Goal: Task Accomplishment & Management: Use online tool/utility

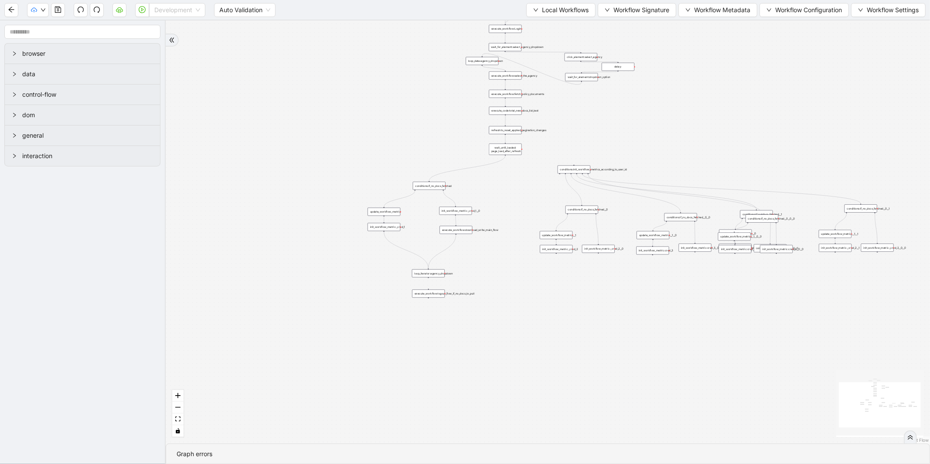
drag, startPoint x: 184, startPoint y: 12, endPoint x: 182, endPoint y: 25, distance: 13.7
click at [184, 12] on span "Development" at bounding box center [177, 9] width 46 height 13
click at [180, 42] on div "Production" at bounding box center [177, 42] width 43 height 10
click at [145, 12] on icon "play-circle" at bounding box center [142, 9] width 7 height 7
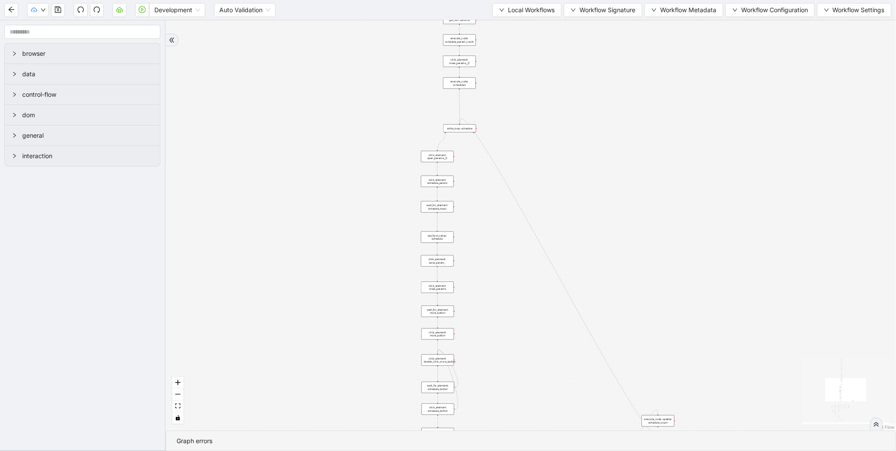
drag, startPoint x: 352, startPoint y: 205, endPoint x: 217, endPoint y: 317, distance: 175.6
click at [217, 316] on div "trigger new_tab: wait_until_loaded: wait_for_element: param_menu click_element:…" at bounding box center [531, 225] width 730 height 410
drag, startPoint x: 282, startPoint y: 238, endPoint x: 298, endPoint y: 324, distance: 88.2
click at [272, 347] on div "trigger new_tab: wait_until_loaded: wait_for_element: param_menu click_element:…" at bounding box center [531, 225] width 730 height 410
drag, startPoint x: 296, startPoint y: 132, endPoint x: 258, endPoint y: 358, distance: 229.6
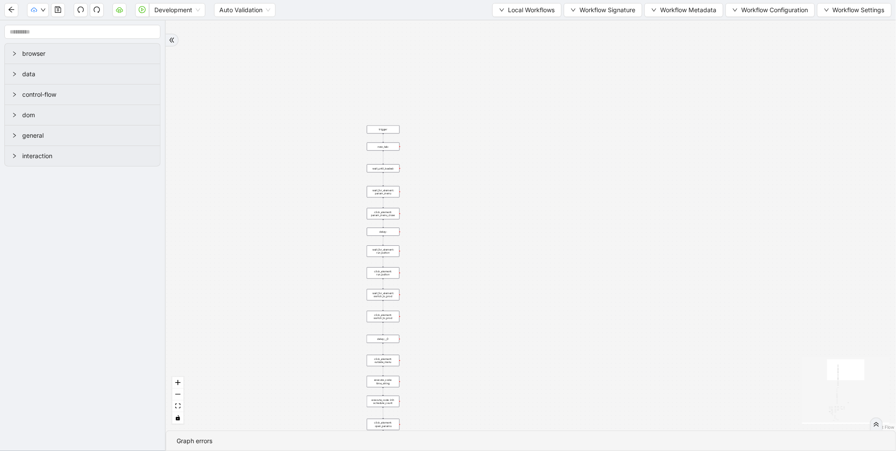
click at [258, 358] on div "trigger new_tab: wait_until_loaded: wait_for_element: param_menu click_element:…" at bounding box center [531, 225] width 730 height 410
drag, startPoint x: 466, startPoint y: 316, endPoint x: 481, endPoint y: 134, distance: 182.0
click at [481, 134] on div "trigger new_tab: wait_until_loaded: wait_for_element: param_menu click_element:…" at bounding box center [531, 225] width 730 height 410
drag, startPoint x: 503, startPoint y: 239, endPoint x: 517, endPoint y: 142, distance: 98.2
click at [517, 142] on div "trigger new_tab: wait_until_loaded: wait_for_element: param_menu click_element:…" at bounding box center [531, 225] width 730 height 410
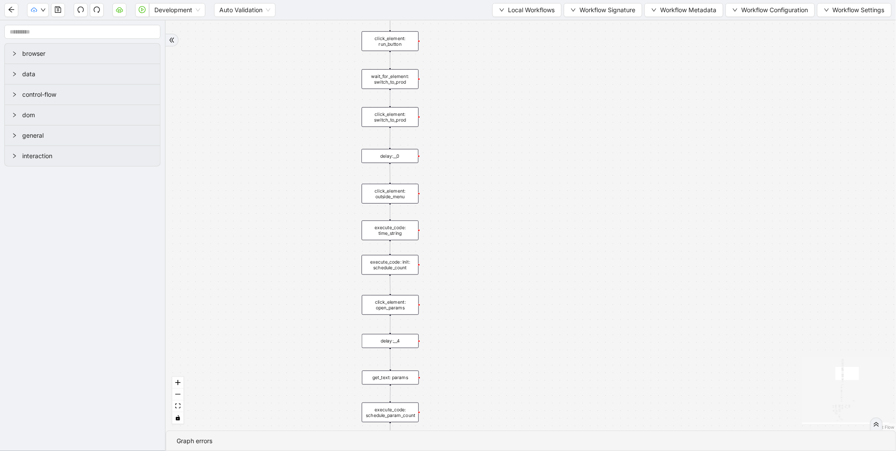
drag, startPoint x: 534, startPoint y: 289, endPoint x: 551, endPoint y: 143, distance: 147.1
click at [551, 153] on div "trigger new_tab: wait_until_loaded: wait_for_element: param_menu click_element:…" at bounding box center [531, 225] width 730 height 410
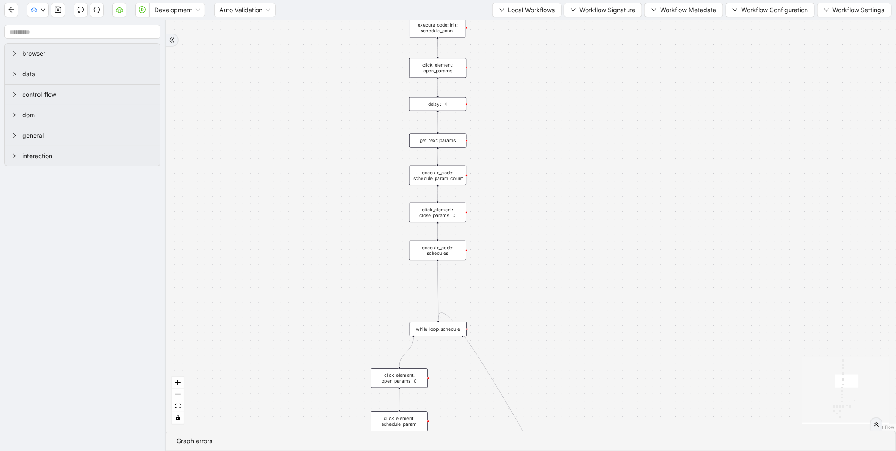
drag, startPoint x: 556, startPoint y: 269, endPoint x: 591, endPoint y: 141, distance: 132.0
click at [591, 141] on div "trigger new_tab: wait_until_loaded: wait_for_element: param_menu click_element:…" at bounding box center [531, 225] width 730 height 410
drag, startPoint x: 587, startPoint y: 256, endPoint x: 587, endPoint y: 156, distance: 100.7
click at [587, 156] on div "trigger new_tab: wait_until_loaded: wait_for_element: param_menu click_element:…" at bounding box center [531, 225] width 730 height 410
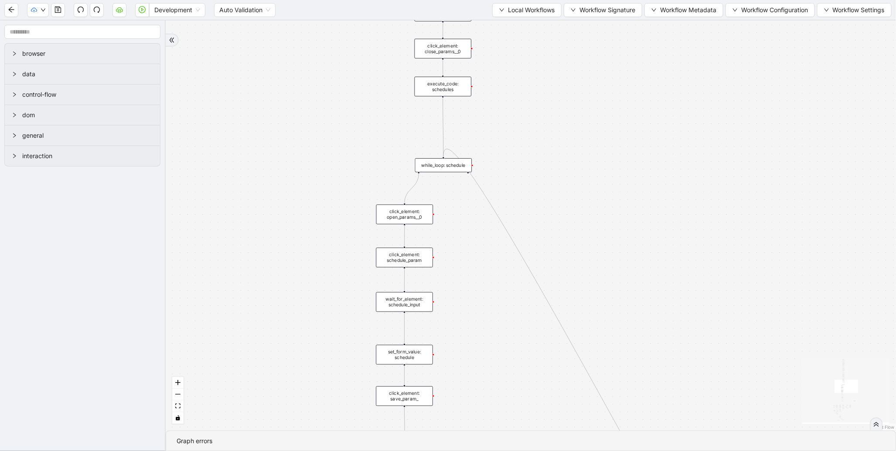
drag, startPoint x: 271, startPoint y: 315, endPoint x: 279, endPoint y: 260, distance: 55.9
click at [274, 291] on div "trigger new_tab: wait_until_loaded: wait_for_element: param_menu click_element:…" at bounding box center [531, 225] width 730 height 410
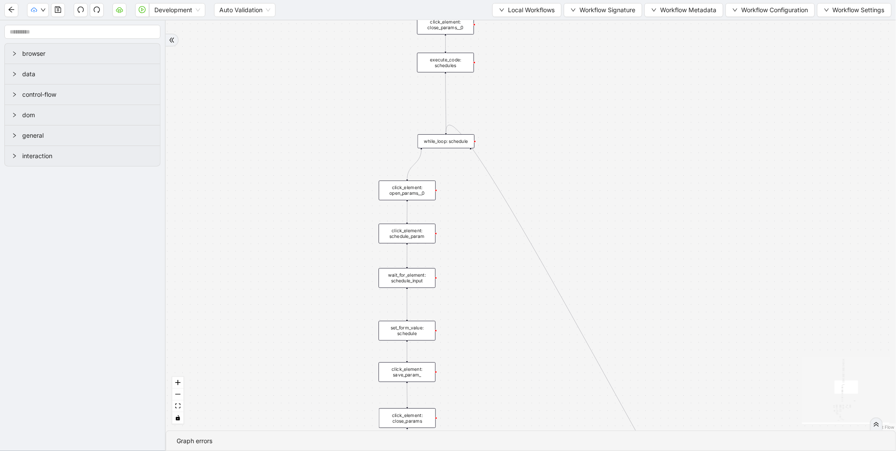
click at [286, 195] on div "trigger new_tab: wait_until_loaded: wait_for_element: param_menu click_element:…" at bounding box center [531, 225] width 730 height 410
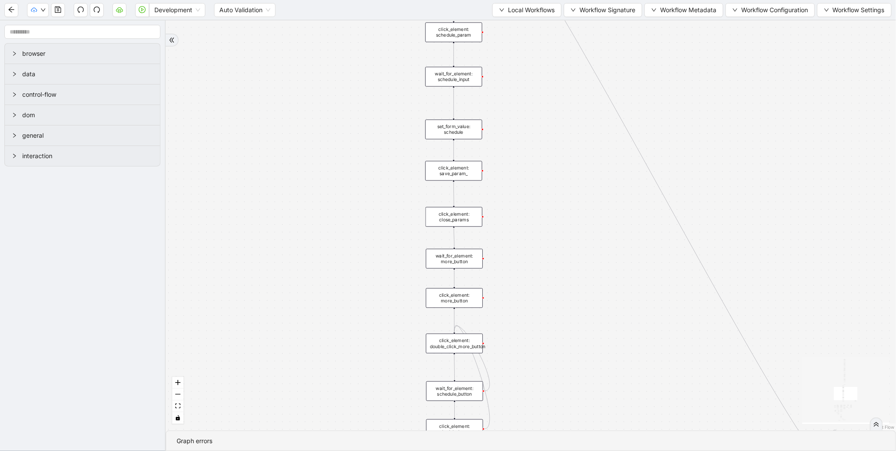
drag, startPoint x: 297, startPoint y: 298, endPoint x: 344, endPoint y: 98, distance: 205.5
click at [344, 98] on div "trigger new_tab: wait_until_loaded: wait_for_element: param_menu click_element:…" at bounding box center [531, 225] width 730 height 410
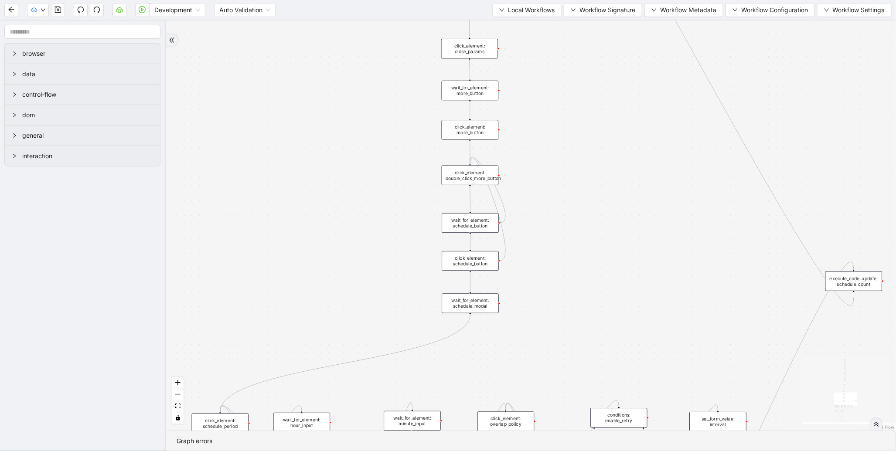
drag, startPoint x: 289, startPoint y: 239, endPoint x: 298, endPoint y: 97, distance: 142.4
click at [298, 99] on div "trigger new_tab: wait_until_loaded: wait_for_element: param_menu click_element:…" at bounding box center [531, 225] width 730 height 410
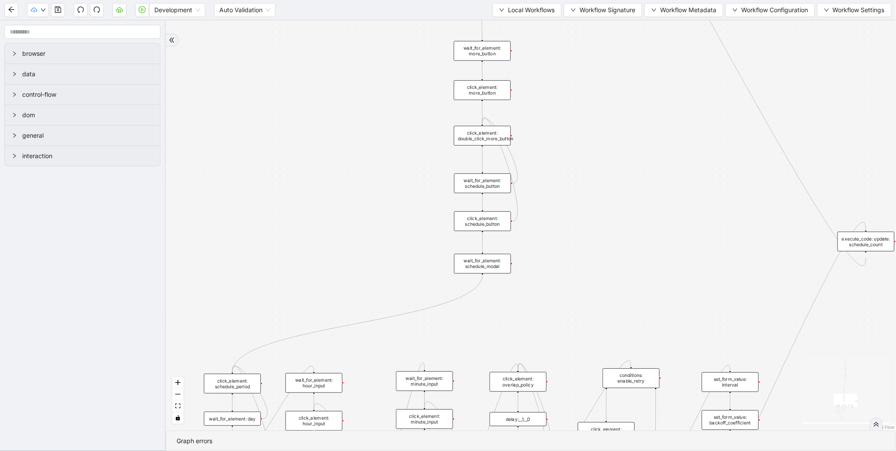
drag, startPoint x: 282, startPoint y: 233, endPoint x: 394, endPoint y: 47, distance: 217.3
click at [394, 47] on div "trigger new_tab: wait_until_loaded: wait_for_element: param_menu click_element:…" at bounding box center [531, 225] width 730 height 410
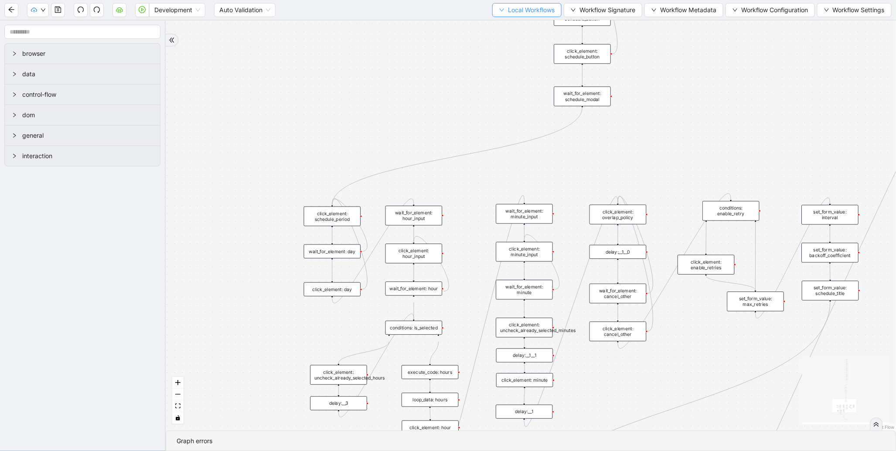
click at [524, 12] on span "Local Workflows" at bounding box center [531, 10] width 47 height 10
click at [510, 24] on span "Select" at bounding box center [522, 27] width 57 height 10
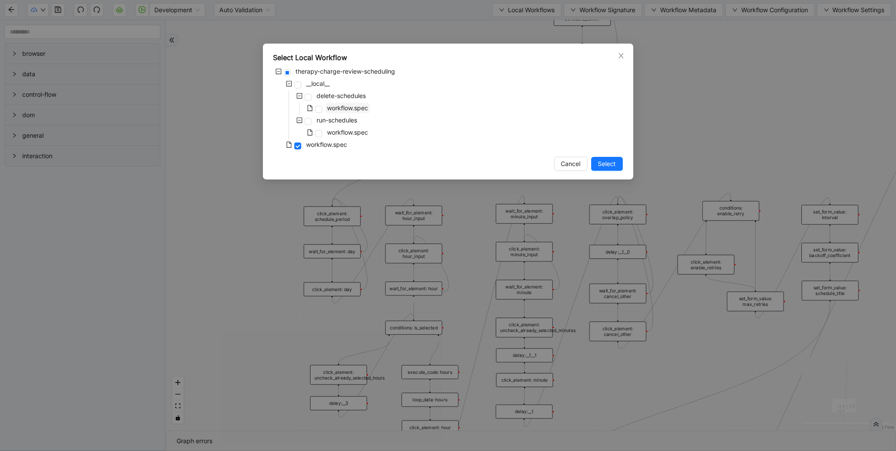
click at [349, 105] on span "workflow.spec" at bounding box center [347, 107] width 41 height 7
click at [614, 161] on span "Select" at bounding box center [607, 164] width 18 height 10
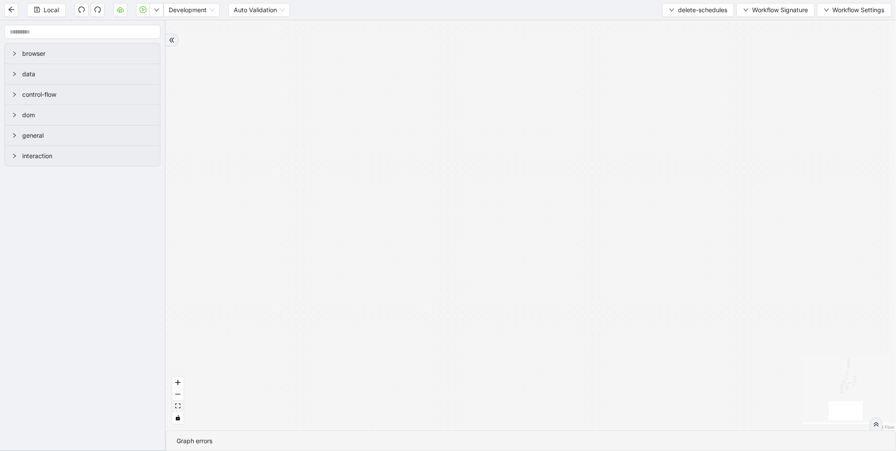
click at [173, 408] on button "fit view" at bounding box center [177, 407] width 11 height 12
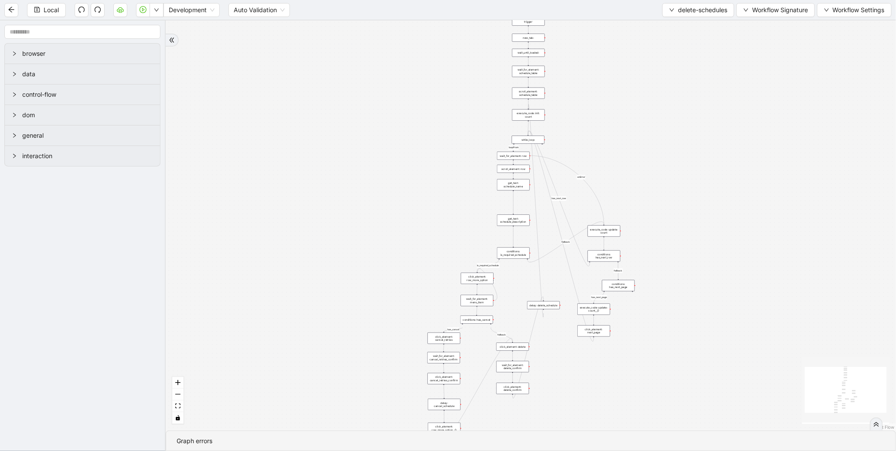
drag, startPoint x: 350, startPoint y: 115, endPoint x: 282, endPoint y: 296, distance: 193.1
click at [282, 296] on div "loopFrom has_cancel fallback is_required_schedule has_next_row fallback has_nex…" at bounding box center [531, 225] width 730 height 410
drag, startPoint x: 304, startPoint y: 187, endPoint x: 302, endPoint y: 213, distance: 26.2
click at [302, 213] on div "loopFrom has_cancel fallback is_required_schedule has_next_row fallback has_nex…" at bounding box center [531, 225] width 730 height 410
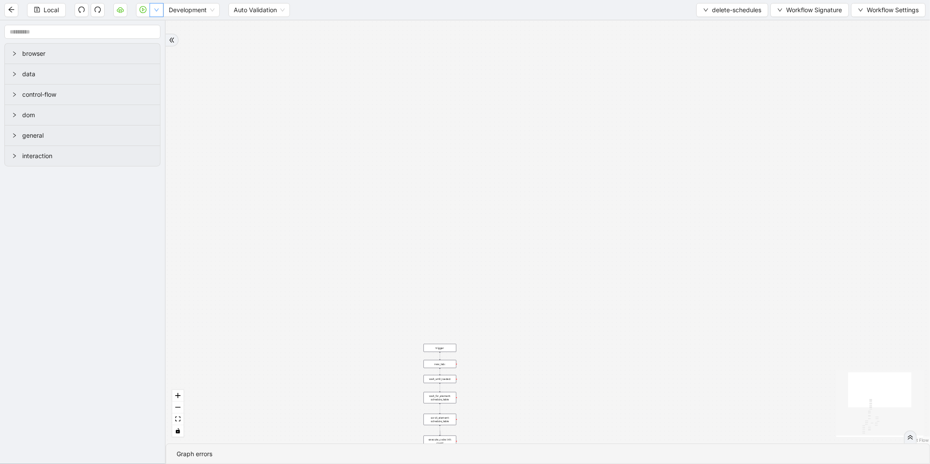
click at [160, 11] on button "button" at bounding box center [157, 10] width 14 height 14
click at [149, 27] on span "Run local workflow" at bounding box center [128, 27] width 53 height 10
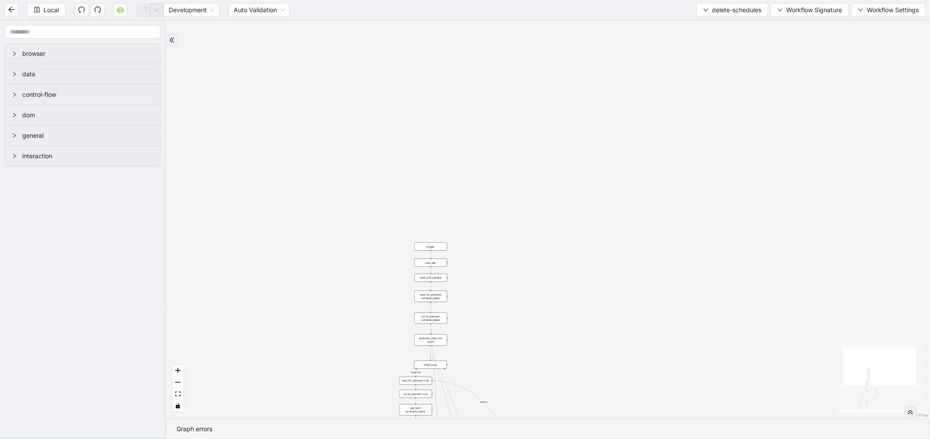
drag, startPoint x: 456, startPoint y: 162, endPoint x: 444, endPoint y: 78, distance: 85.5
click at [444, 78] on div "loopFrom has_cancel fallback is_required_schedule has_next_row fallback has_nex…" at bounding box center [548, 219] width 764 height 398
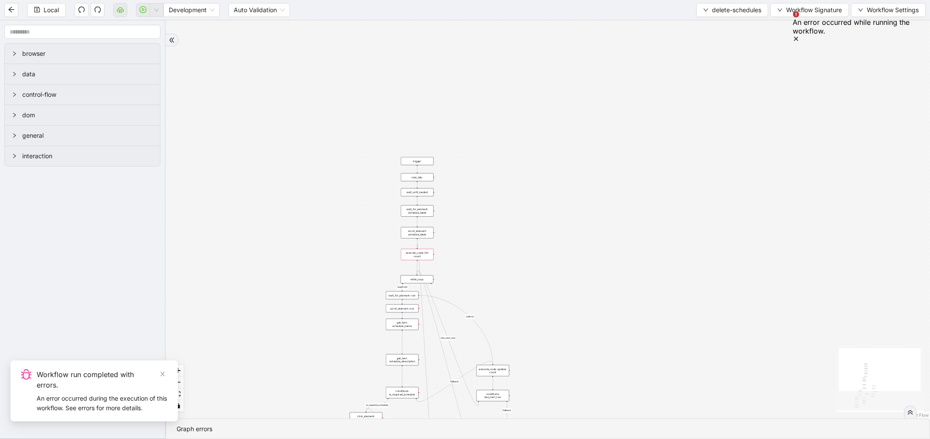
drag, startPoint x: 523, startPoint y: 289, endPoint x: 513, endPoint y: 169, distance: 120.7
click at [517, 171] on div "loopFrom has_cancel fallback is_required_schedule has_next_row fallback has_nex…" at bounding box center [548, 219] width 764 height 398
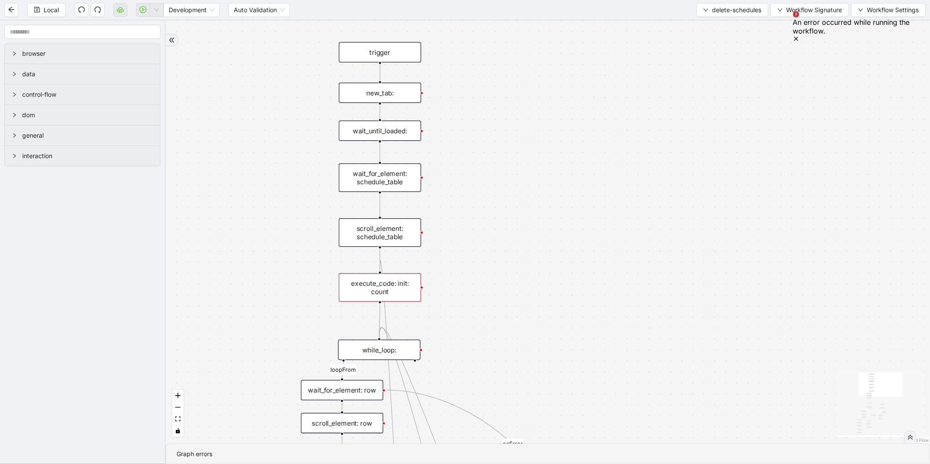
drag, startPoint x: 282, startPoint y: 175, endPoint x: 282, endPoint y: 329, distance: 154.3
click at [282, 329] on div "loopFrom has_cancel fallback is_required_schedule has_next_row fallback has_nex…" at bounding box center [548, 231] width 764 height 423
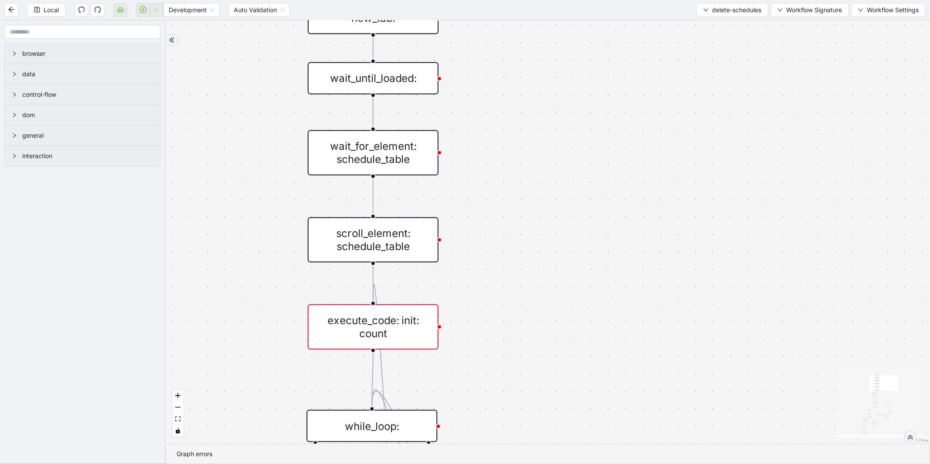
drag, startPoint x: 237, startPoint y: 311, endPoint x: 276, endPoint y: 118, distance: 197.6
click at [276, 118] on div "loopFrom has_cancel fallback is_required_schedule has_next_row fallback has_nex…" at bounding box center [548, 231] width 764 height 423
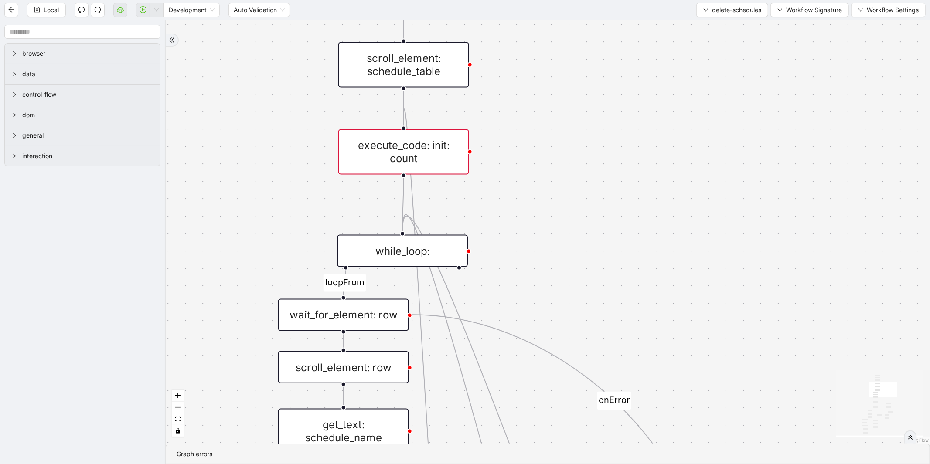
drag, startPoint x: 265, startPoint y: 258, endPoint x: 311, endPoint y: 121, distance: 143.9
click at [311, 126] on div "loopFrom has_cancel fallback is_required_schedule has_next_row fallback has_nex…" at bounding box center [548, 231] width 764 height 423
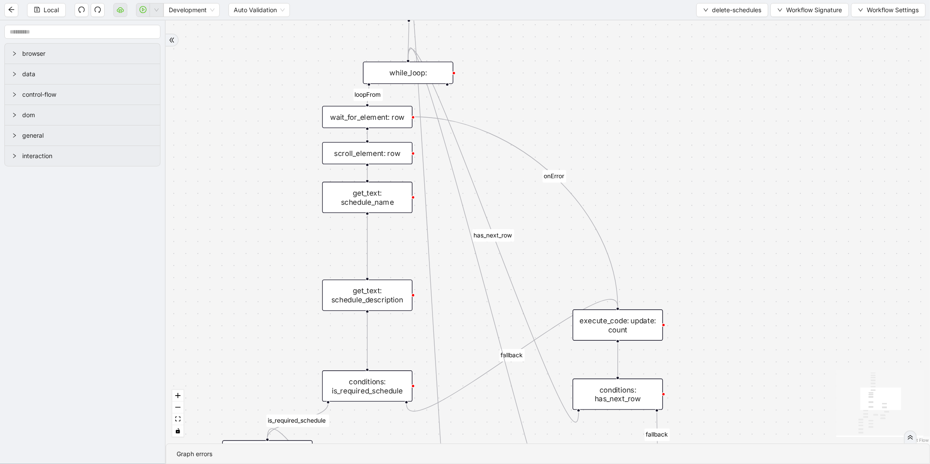
drag, startPoint x: 261, startPoint y: 284, endPoint x: 278, endPoint y: 150, distance: 135.8
click at [278, 150] on div "loopFrom has_cancel fallback is_required_schedule has_next_row fallback has_nex…" at bounding box center [548, 231] width 764 height 423
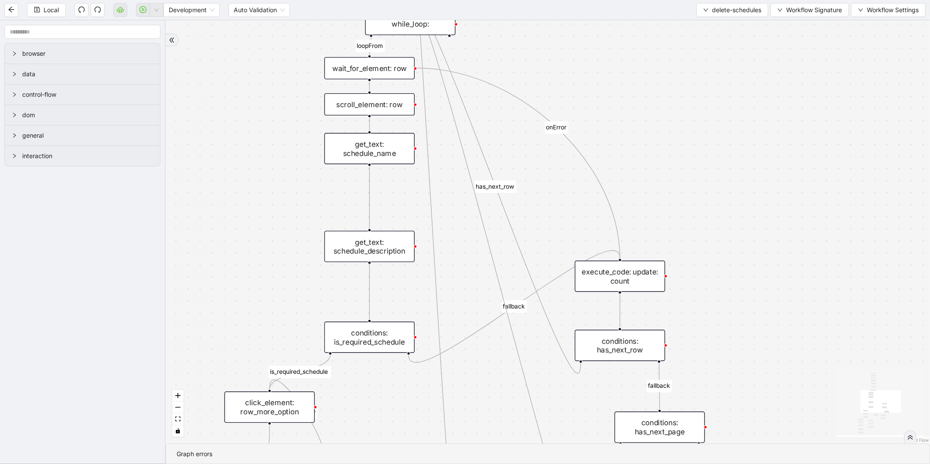
click at [402, 152] on div "get_text: schedule_name" at bounding box center [369, 148] width 90 height 31
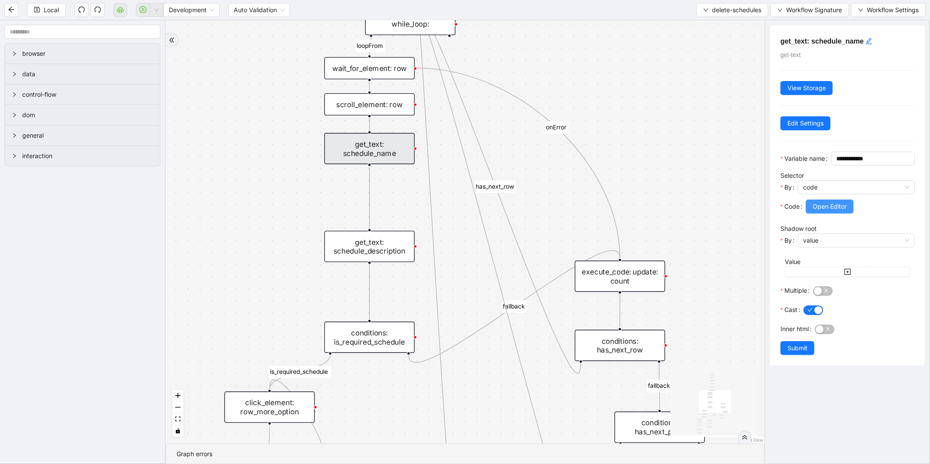
click at [847, 211] on span "Open Editor" at bounding box center [830, 207] width 34 height 10
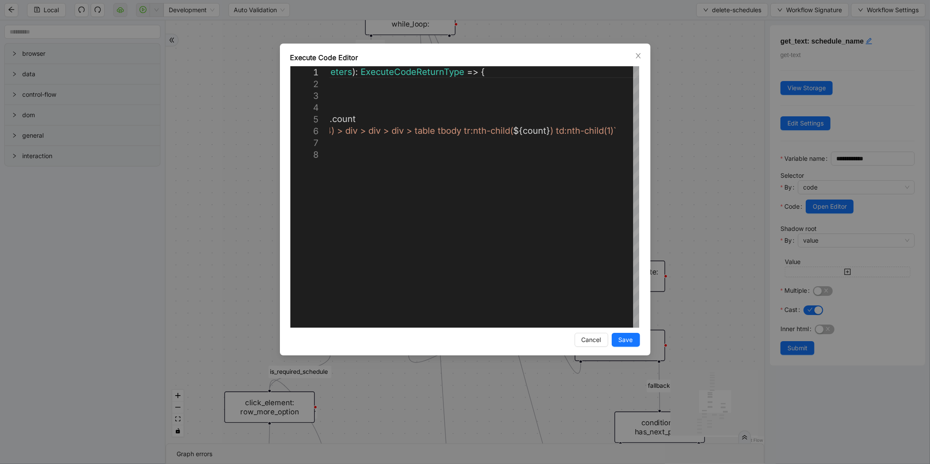
click at [716, 167] on div "**********" at bounding box center [465, 232] width 930 height 464
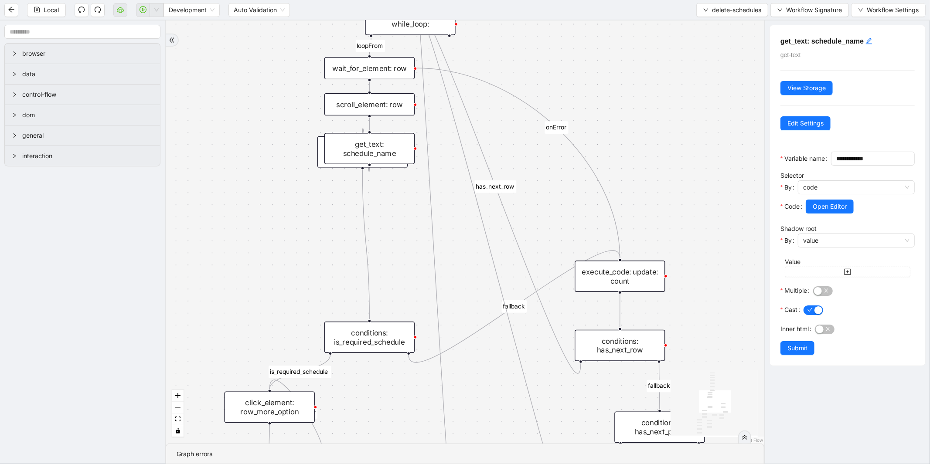
drag, startPoint x: 323, startPoint y: 202, endPoint x: 320, endPoint y: 160, distance: 42.3
click at [317, 154] on div "get_text: schedule_description" at bounding box center [362, 151] width 90 height 31
drag, startPoint x: 328, startPoint y: 186, endPoint x: 332, endPoint y: 201, distance: 15.3
click at [334, 214] on div "get_text: schedule_name" at bounding box center [378, 229] width 90 height 31
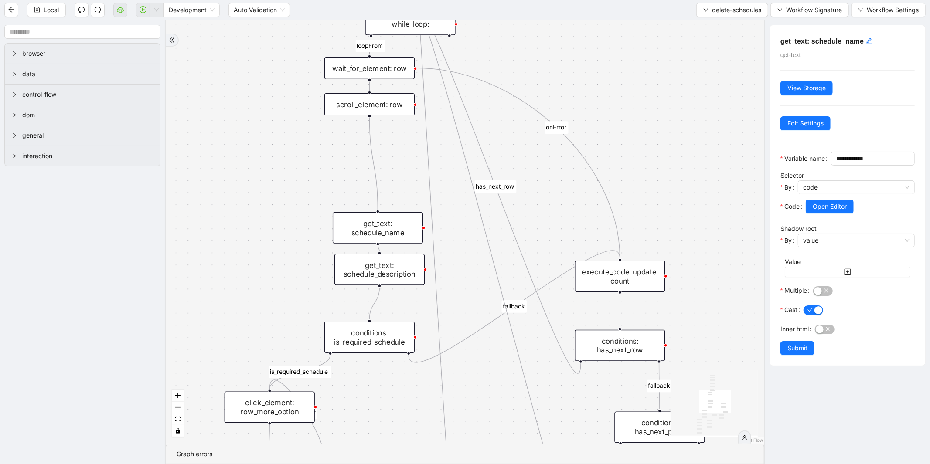
drag, startPoint x: 337, startPoint y: 140, endPoint x: 365, endPoint y: 245, distance: 109.4
click at [354, 268] on div "get_text: schedule_description" at bounding box center [379, 269] width 90 height 31
drag, startPoint x: 377, startPoint y: 228, endPoint x: 373, endPoint y: 167, distance: 61.2
click at [373, 167] on div "get_text: schedule_name" at bounding box center [374, 172] width 90 height 31
drag, startPoint x: 375, startPoint y: 269, endPoint x: 374, endPoint y: 228, distance: 41.0
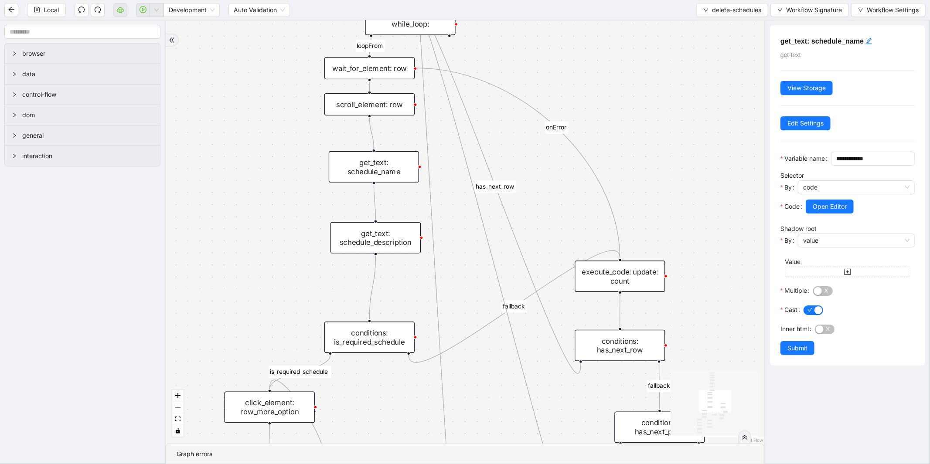
click at [370, 228] on div "get_text: schedule_description" at bounding box center [375, 237] width 90 height 31
click at [384, 239] on div "get_text: schedule_description" at bounding box center [374, 228] width 90 height 31
click at [395, 341] on div "conditions: is_required_schedule" at bounding box center [369, 337] width 90 height 31
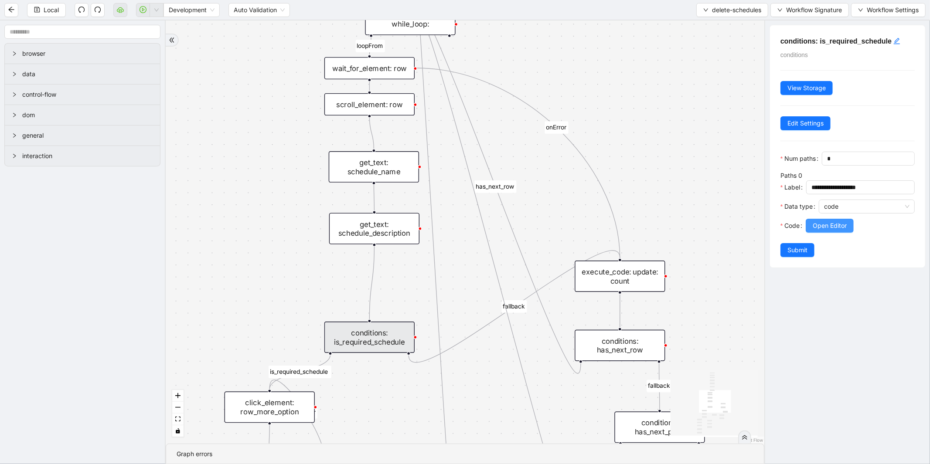
click at [840, 233] on button "Open Editor" at bounding box center [830, 226] width 48 height 14
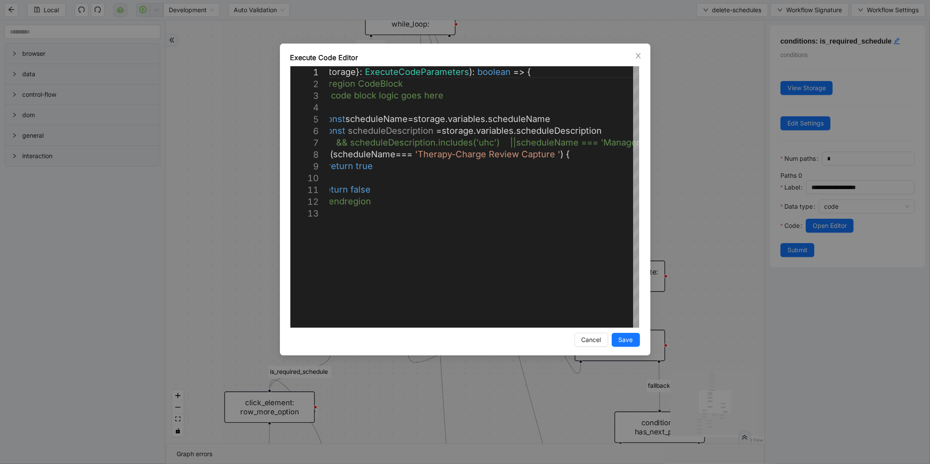
click at [701, 171] on div "Execute Code Editor 1 2 3 4 5 6 7 8 9 10 11 12 13 ({ storage }: ExecuteCodePara…" at bounding box center [465, 232] width 930 height 464
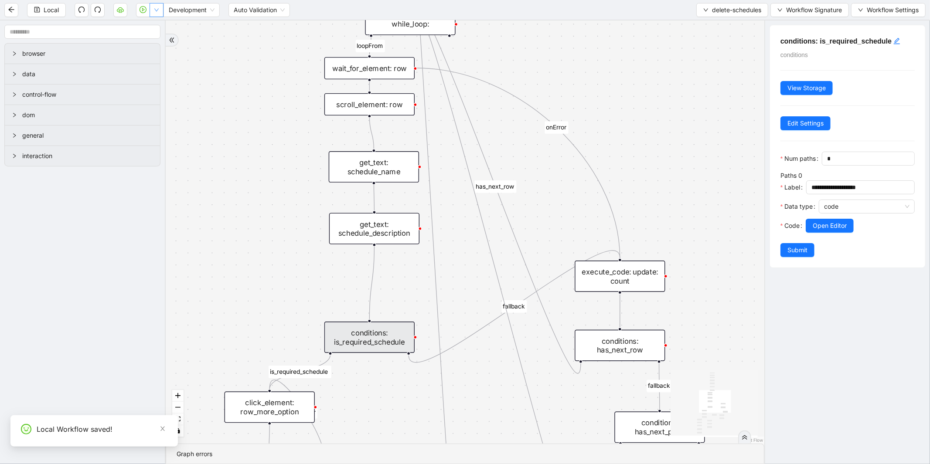
click at [154, 13] on button "button" at bounding box center [157, 10] width 14 height 14
click at [149, 31] on input "text" at bounding box center [82, 32] width 156 height 14
click at [159, 12] on icon "down" at bounding box center [156, 9] width 5 height 5
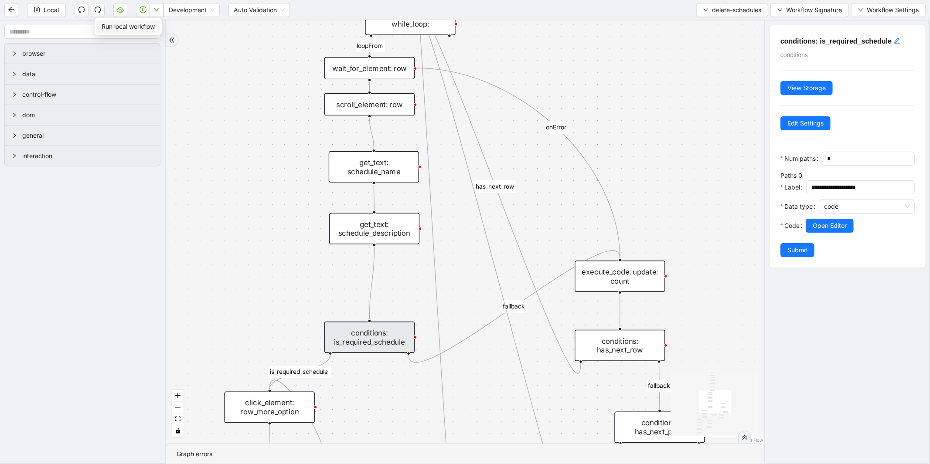
click at [147, 27] on span "Run local workflow" at bounding box center [128, 27] width 53 height 10
click at [211, 13] on span "Development" at bounding box center [192, 9] width 46 height 13
click at [703, 12] on icon "down" at bounding box center [705, 9] width 5 height 5
click at [706, 24] on span "Select" at bounding box center [730, 27] width 59 height 10
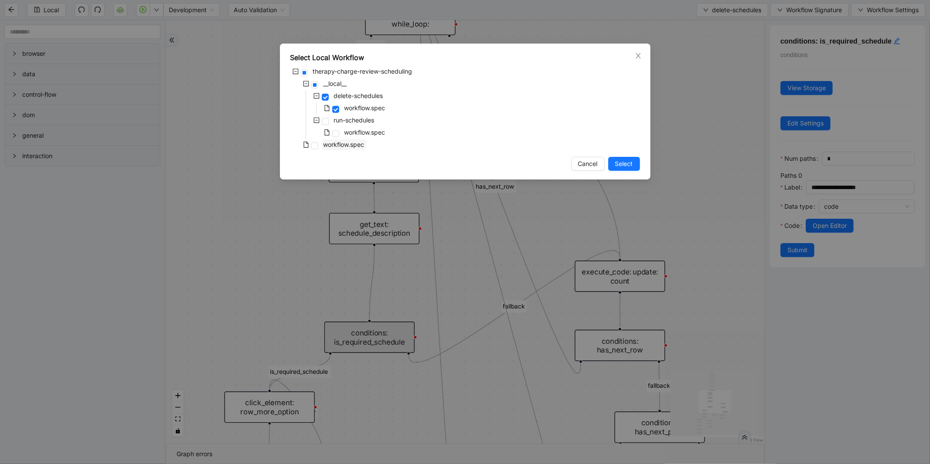
click at [350, 143] on span "workflow.spec" at bounding box center [343, 144] width 41 height 7
click at [614, 168] on button "Select" at bounding box center [624, 164] width 32 height 14
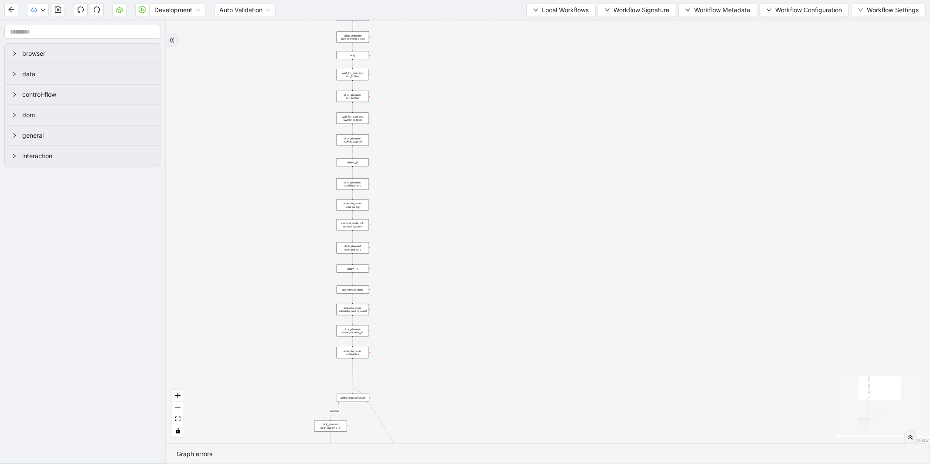
drag, startPoint x: 284, startPoint y: 244, endPoint x: 284, endPoint y: 371, distance: 126.4
click at [284, 371] on div "fallback enable_retry has_error fallback is_selected fallback create_schedule_d…" at bounding box center [548, 231] width 764 height 423
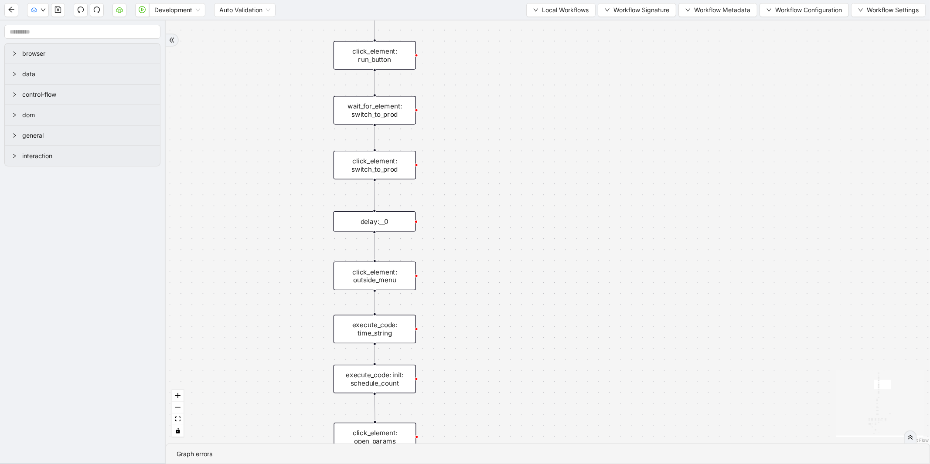
drag, startPoint x: 441, startPoint y: 308, endPoint x: 473, endPoint y: 165, distance: 146.6
click at [473, 165] on div "fallback enable_retry has_error fallback is_selected fallback create_schedule_d…" at bounding box center [548, 231] width 764 height 423
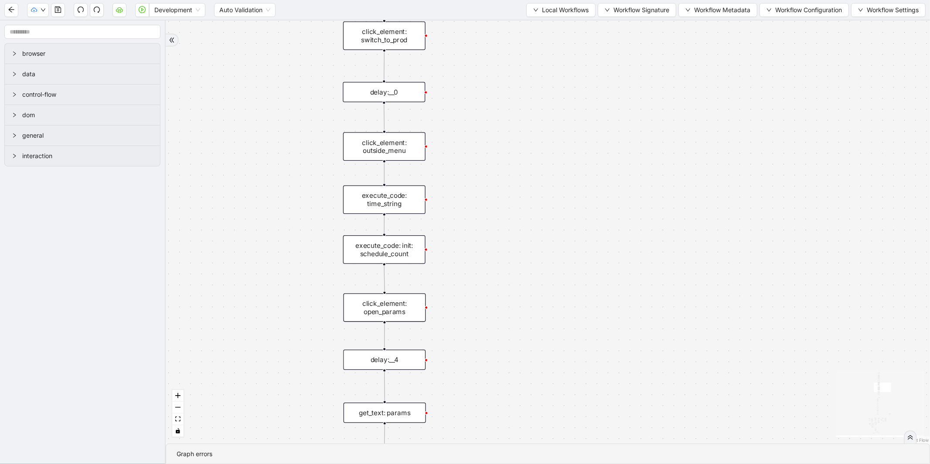
drag, startPoint x: 464, startPoint y: 269, endPoint x: 477, endPoint y: 129, distance: 141.4
click at [477, 129] on div "fallback enable_retry has_error fallback is_selected fallback create_schedule_d…" at bounding box center [548, 231] width 764 height 423
drag, startPoint x: 468, startPoint y: 249, endPoint x: 476, endPoint y: 199, distance: 50.4
click at [476, 199] on div "fallback enable_retry has_error fallback is_selected fallback create_schedule_d…" at bounding box center [548, 231] width 764 height 423
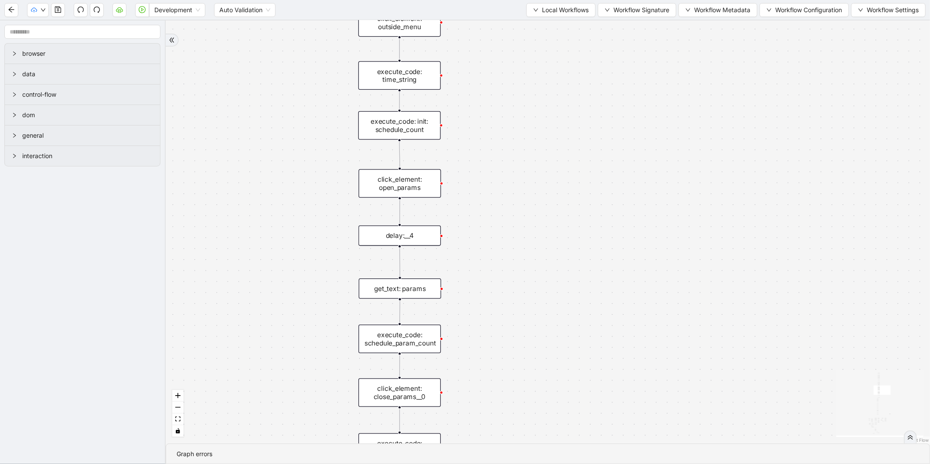
drag, startPoint x: 473, startPoint y: 240, endPoint x: 477, endPoint y: 178, distance: 62.5
click at [477, 178] on div "fallback enable_retry has_error fallback is_selected fallback create_schedule_d…" at bounding box center [548, 231] width 764 height 423
click at [410, 73] on div "execute_code: time_string" at bounding box center [399, 75] width 82 height 29
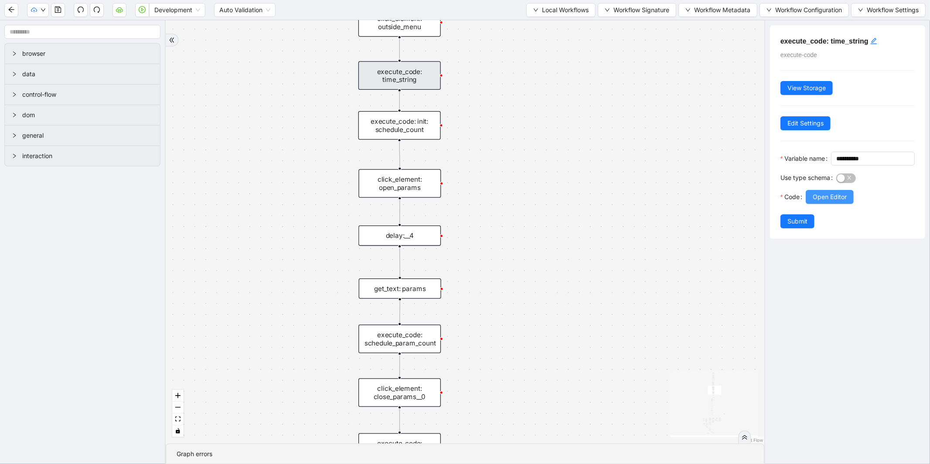
click at [819, 202] on span "Open Editor" at bounding box center [830, 197] width 34 height 10
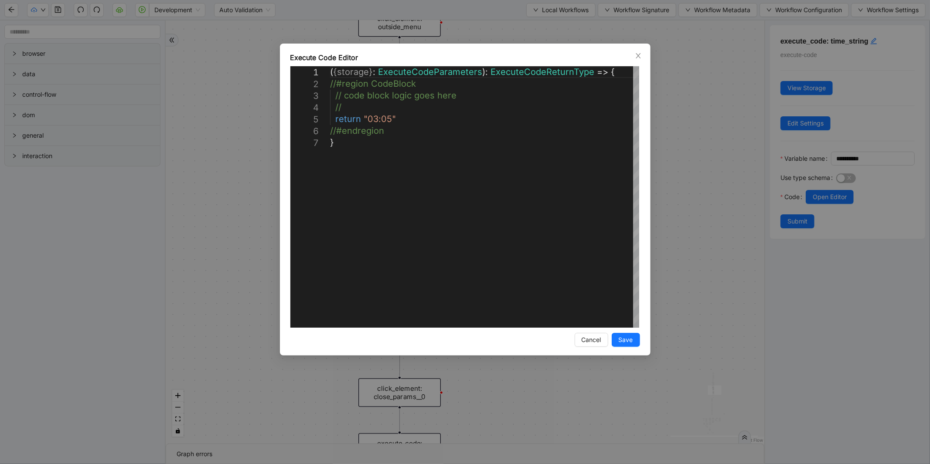
click at [691, 167] on div "**********" at bounding box center [465, 232] width 930 height 464
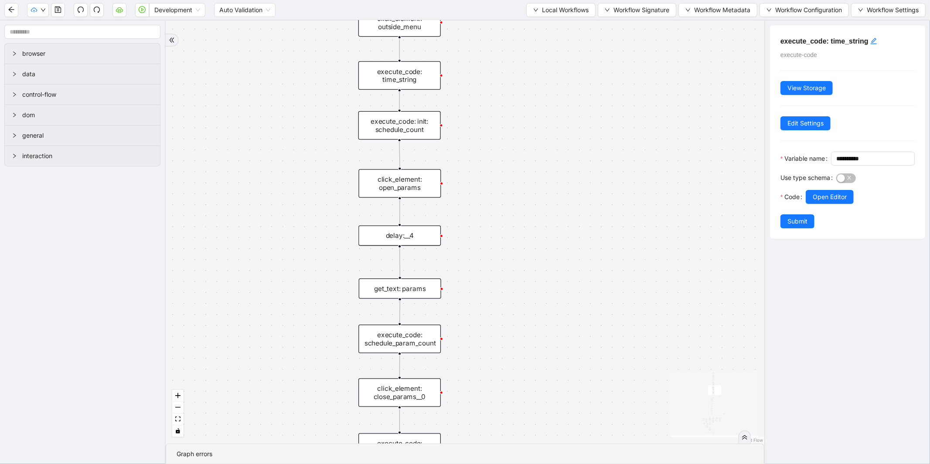
click at [378, 127] on div "execute_code: init: schedule_count" at bounding box center [399, 125] width 82 height 29
click at [405, 189] on div "click_element: open_params" at bounding box center [400, 183] width 82 height 29
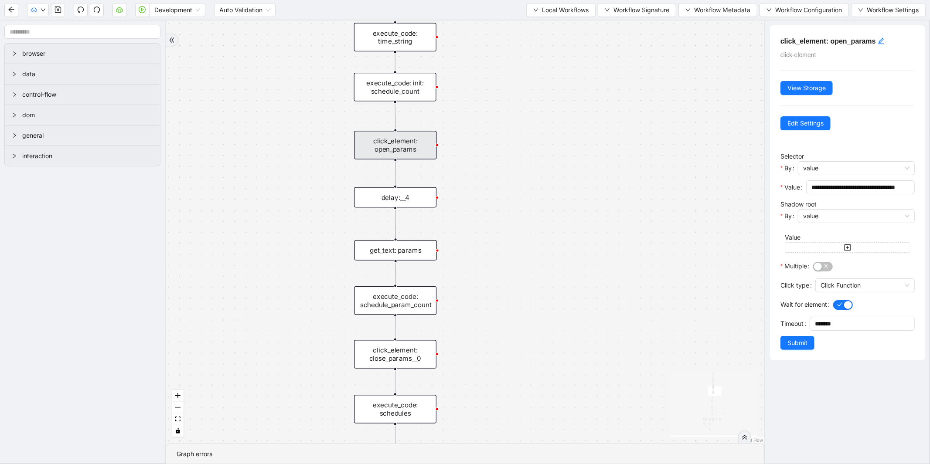
drag, startPoint x: 609, startPoint y: 227, endPoint x: 607, endPoint y: 206, distance: 21.4
click at [607, 206] on div "fallback enable_retry has_error fallback is_selected fallback create_schedule_d…" at bounding box center [465, 231] width 599 height 423
click at [419, 185] on div "fallback enable_retry has_error fallback is_selected fallback create_schedule_d…" at bounding box center [465, 231] width 599 height 423
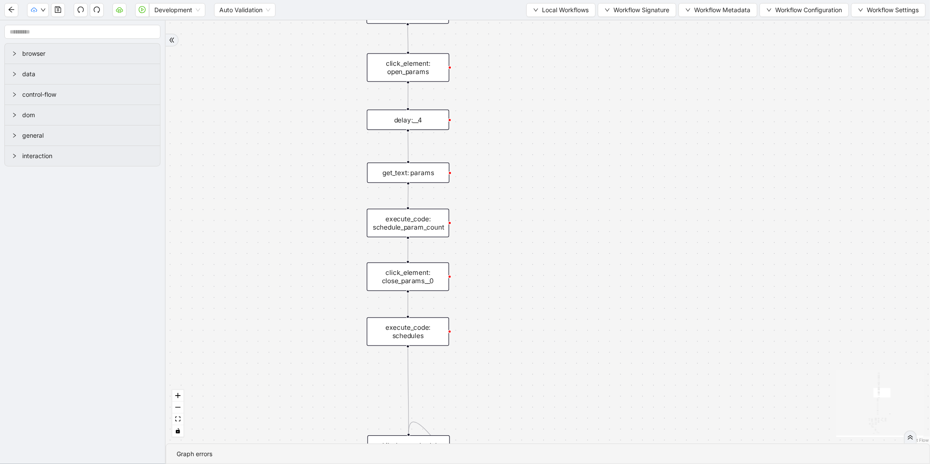
drag, startPoint x: 551, startPoint y: 256, endPoint x: 561, endPoint y: 153, distance: 103.3
click at [561, 153] on div "fallback enable_retry has_error fallback is_selected fallback create_schedule_d…" at bounding box center [548, 231] width 764 height 423
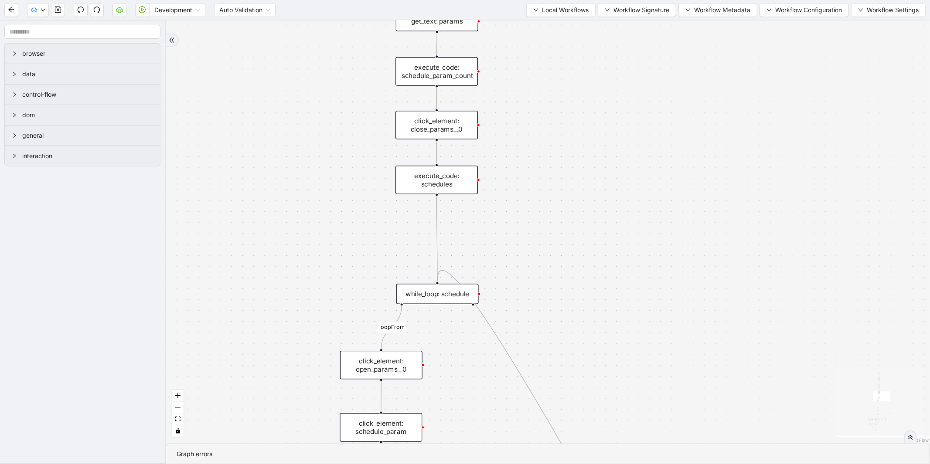
drag, startPoint x: 512, startPoint y: 324, endPoint x: 516, endPoint y: 247, distance: 76.9
click at [537, 197] on div "fallback enable_retry has_error fallback is_selected fallback create_schedule_d…" at bounding box center [548, 231] width 764 height 423
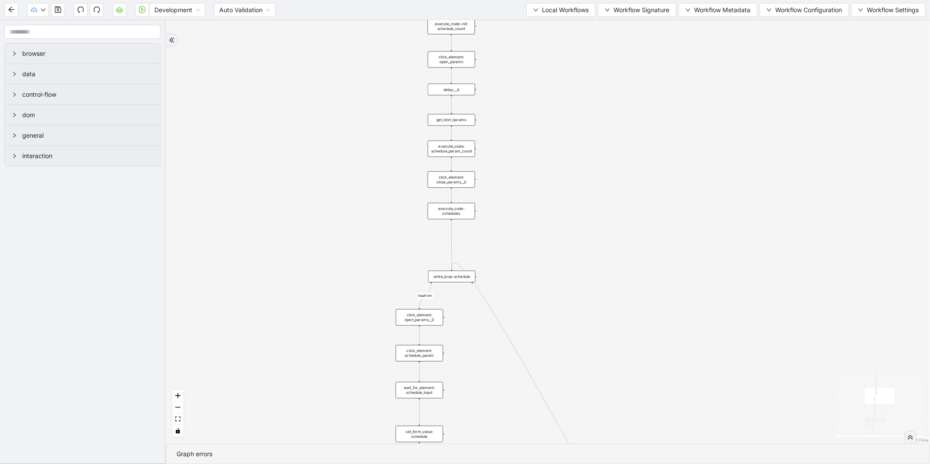
drag, startPoint x: 365, startPoint y: 317, endPoint x: 374, endPoint y: 198, distance: 118.9
click at [374, 206] on div "fallback enable_retry has_error fallback is_selected fallback create_schedule_d…" at bounding box center [548, 231] width 764 height 423
drag, startPoint x: 373, startPoint y: 303, endPoint x: 377, endPoint y: 136, distance: 167.0
click at [377, 136] on div "fallback enable_retry has_error fallback is_selected fallback create_schedule_d…" at bounding box center [548, 231] width 764 height 423
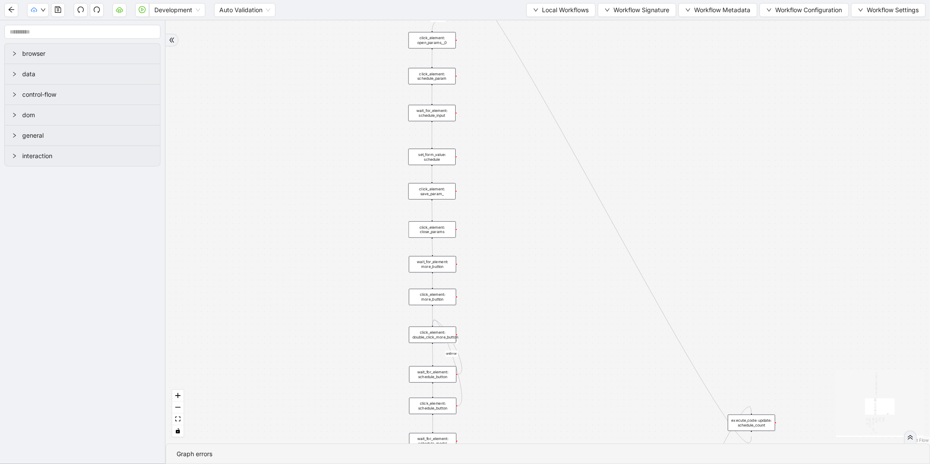
drag, startPoint x: 351, startPoint y: 288, endPoint x: 354, endPoint y: 156, distance: 131.7
click at [354, 156] on div "fallback enable_retry has_error fallback is_selected fallback create_schedule_d…" at bounding box center [548, 231] width 764 height 423
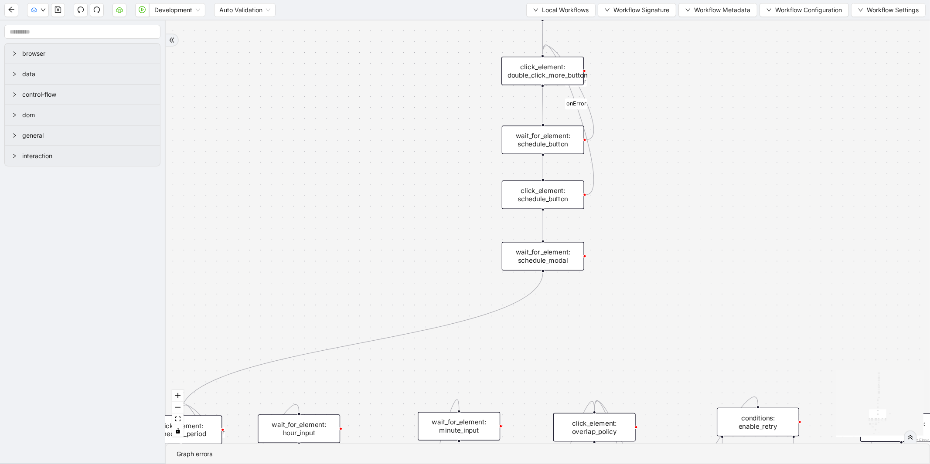
drag, startPoint x: 347, startPoint y: 290, endPoint x: 458, endPoint y: 183, distance: 154.5
click at [458, 183] on div "fallback enable_retry has_error fallback is_selected fallback create_schedule_d…" at bounding box center [548, 231] width 764 height 423
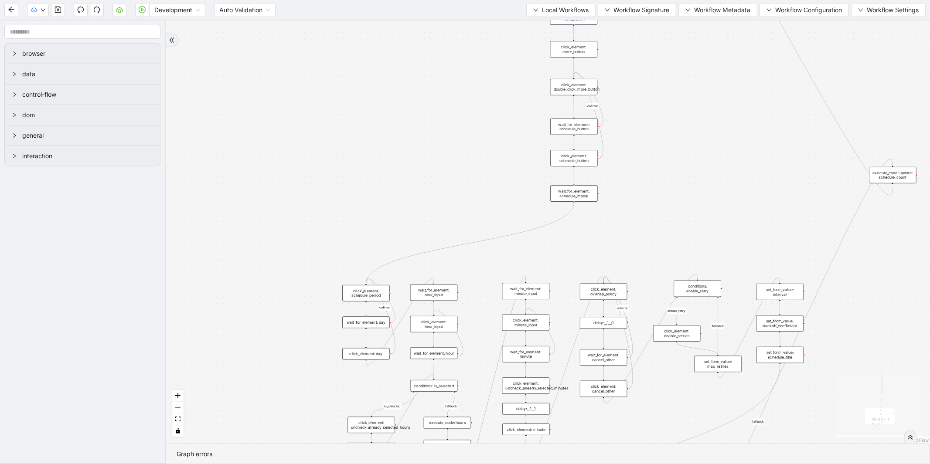
drag, startPoint x: 317, startPoint y: 232, endPoint x: 394, endPoint y: 188, distance: 88.1
click at [394, 188] on div "fallback enable_retry has_error fallback is_selected fallback create_schedule_d…" at bounding box center [548, 231] width 764 height 423
click at [188, 17] on div "Development" at bounding box center [177, 10] width 56 height 14
click at [250, 52] on div "fallback enable_retry has_error fallback is_selected fallback create_schedule_d…" at bounding box center [548, 231] width 764 height 423
click at [145, 13] on button "button" at bounding box center [142, 10] width 14 height 14
